Goal: Information Seeking & Learning: Understand process/instructions

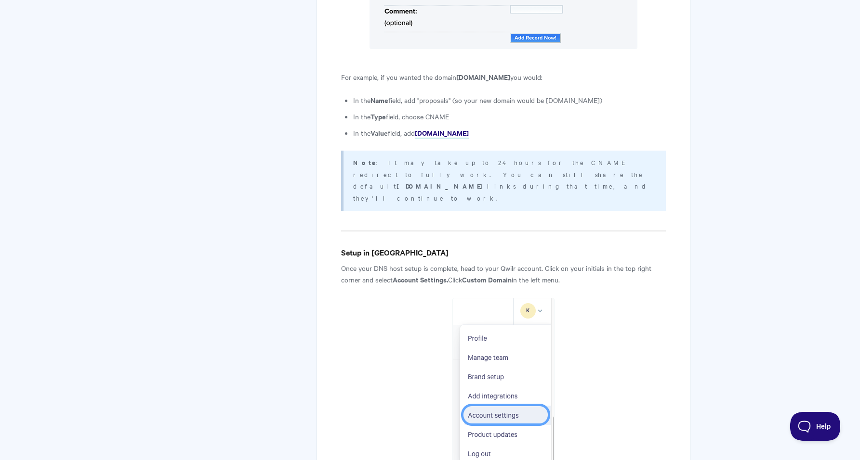
scroll to position [897, 0]
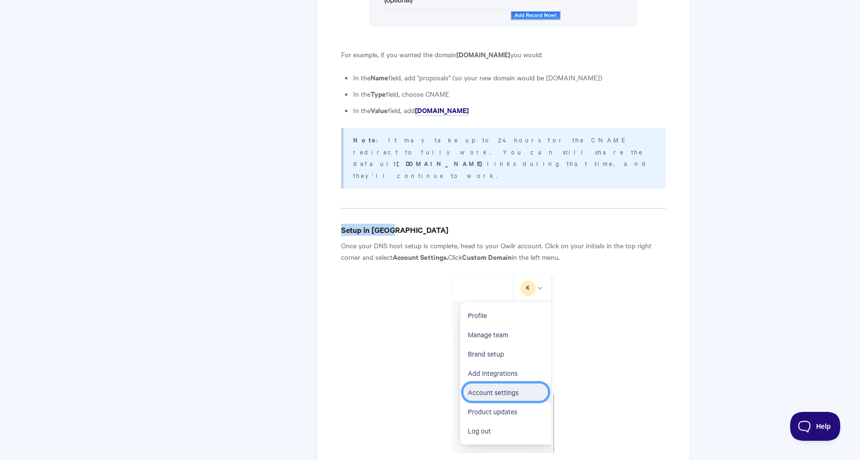
drag, startPoint x: 393, startPoint y: 149, endPoint x: 333, endPoint y: 144, distance: 60.9
click at [333, 144] on div "Setting up a Custom Domain Looking to setup a Custom Domain? If you are an acco…" at bounding box center [502, 366] width 373 height 2335
copy h4 "Setup in [GEOGRAPHIC_DATA]"
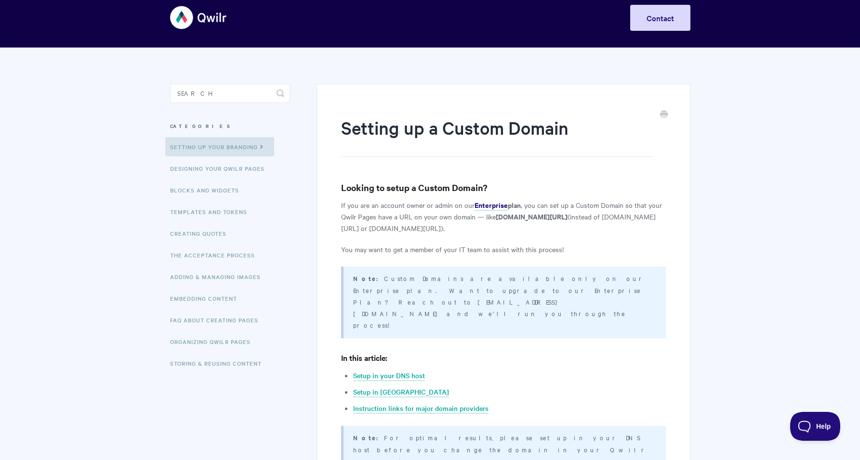
scroll to position [0, 0]
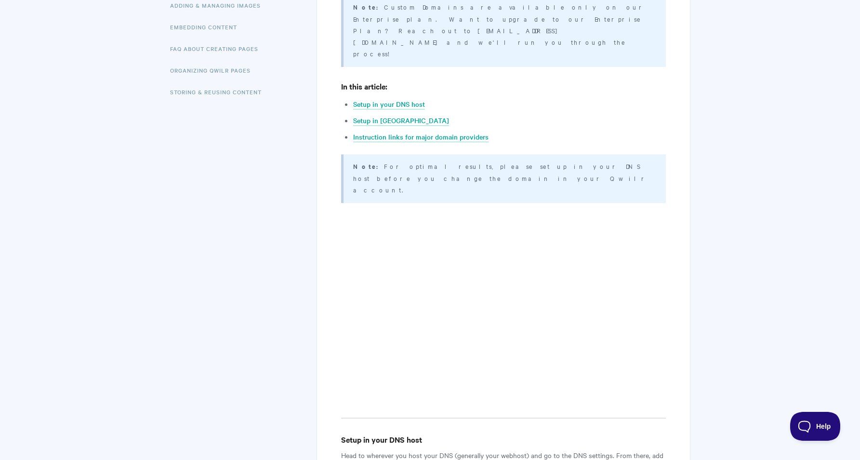
scroll to position [476, 0]
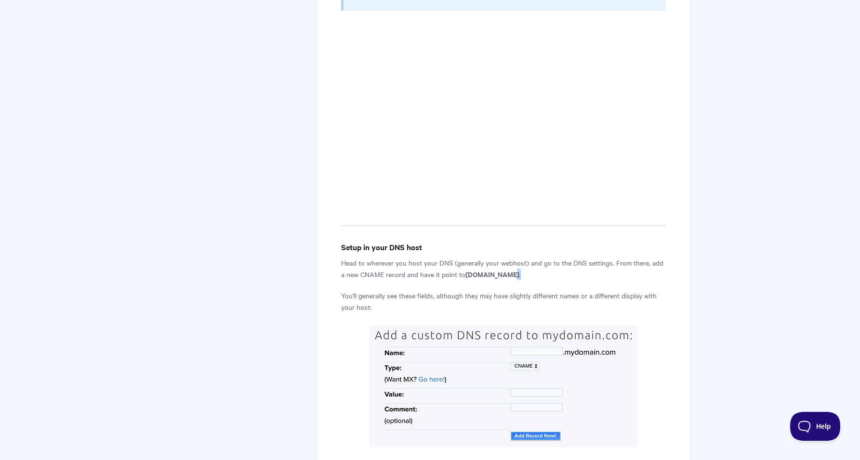
drag, startPoint x: 545, startPoint y: 218, endPoint x: 507, endPoint y: 215, distance: 38.2
click at [507, 257] on p "Head to wherever you host your DNS (generally your webhost) and go to the DNS s…" at bounding box center [503, 268] width 324 height 23
drag, startPoint x: 462, startPoint y: 217, endPoint x: 543, endPoint y: 217, distance: 80.9
click at [519, 269] on strong "[DOMAIN_NAME]" at bounding box center [492, 274] width 54 height 10
copy strong "[DOMAIN_NAME]"
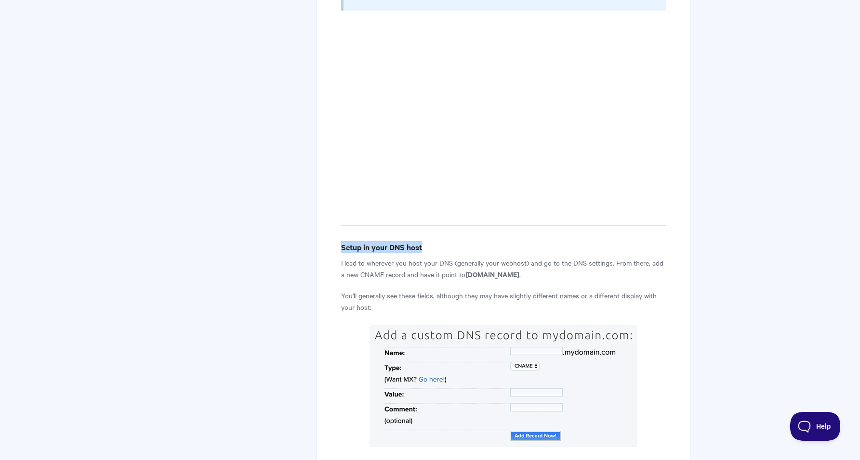
drag, startPoint x: 425, startPoint y: 190, endPoint x: 341, endPoint y: 186, distance: 84.4
click at [341, 241] on h4 "Setup in your DNS host" at bounding box center [503, 247] width 324 height 12
copy h4 "Setup in your DNS host"
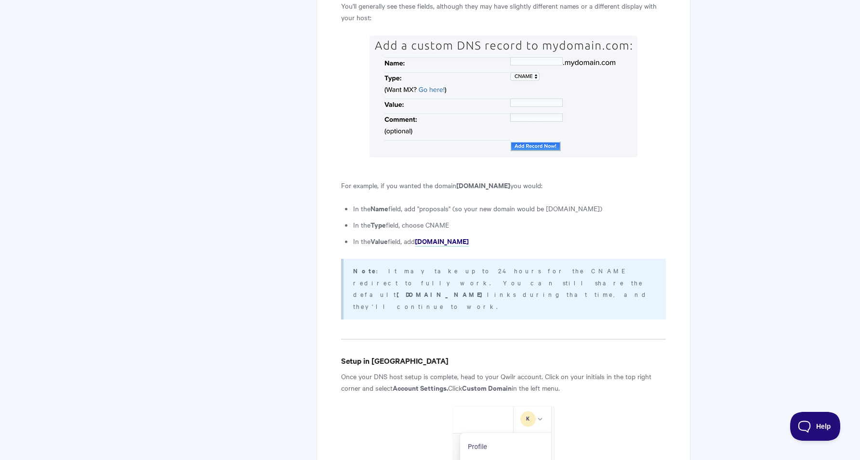
scroll to position [764, 0]
click at [364, 357] on h4 "Setup in [GEOGRAPHIC_DATA]" at bounding box center [503, 363] width 324 height 12
click at [365, 357] on h4 "Setup in [GEOGRAPHIC_DATA]" at bounding box center [503, 363] width 324 height 12
click at [353, 357] on h4 "Setup in [GEOGRAPHIC_DATA]" at bounding box center [503, 363] width 324 height 12
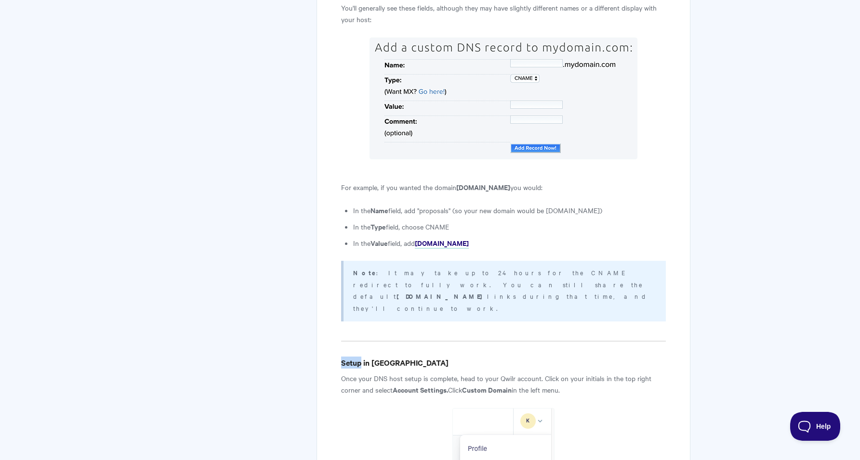
click at [353, 357] on h4 "Setup in [GEOGRAPHIC_DATA]" at bounding box center [503, 363] width 324 height 12
click at [355, 357] on h4 "Setup in [GEOGRAPHIC_DATA]" at bounding box center [503, 363] width 324 height 12
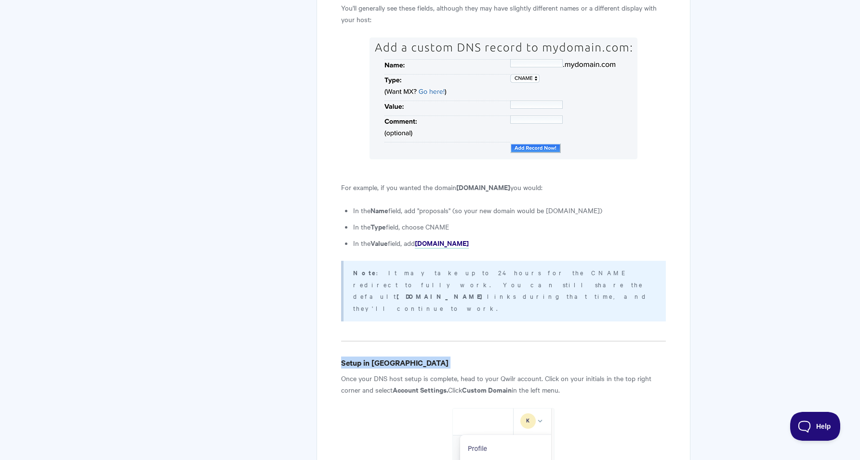
click at [355, 357] on h4 "Setup in [GEOGRAPHIC_DATA]" at bounding box center [503, 363] width 324 height 12
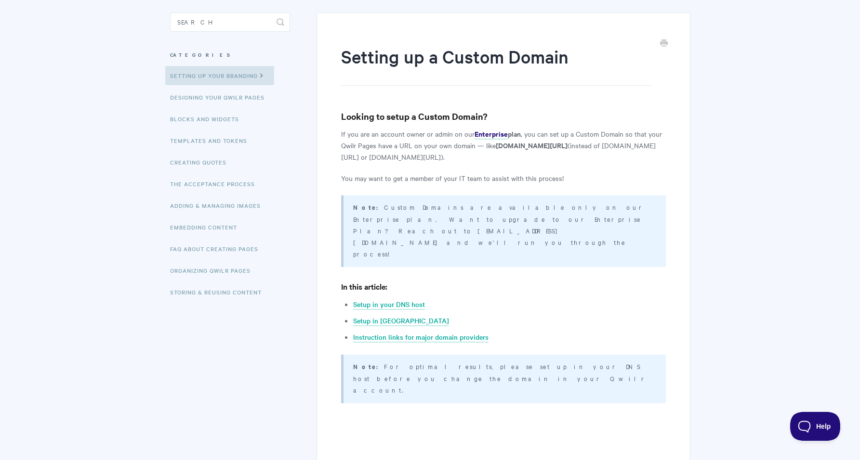
scroll to position [0, 0]
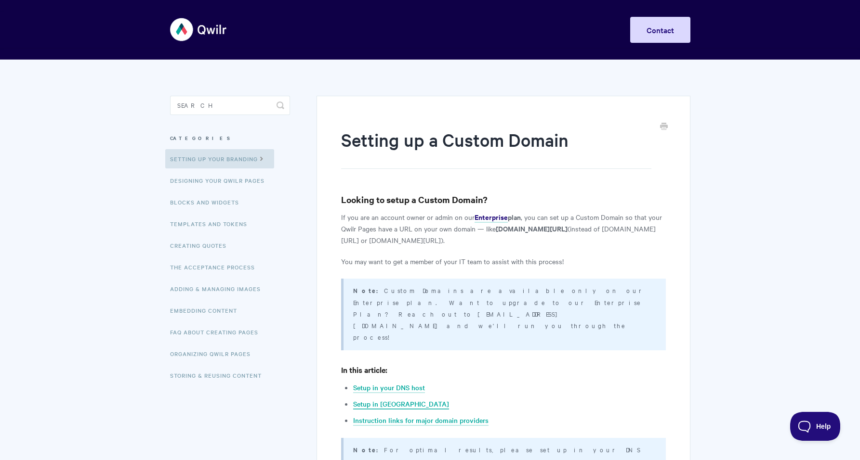
click at [378, 399] on link "Setup in [GEOGRAPHIC_DATA]" at bounding box center [401, 404] width 96 height 11
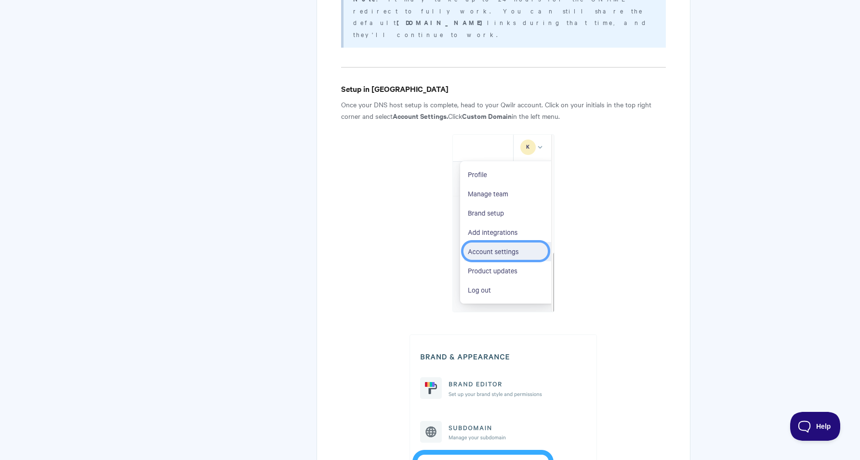
click at [682, 155] on div "Setting up a Custom Domain Looking to setup a Custom Domain? If you are an acco…" at bounding box center [502, 225] width 373 height 2335
